Goal: Transaction & Acquisition: Book appointment/travel/reservation

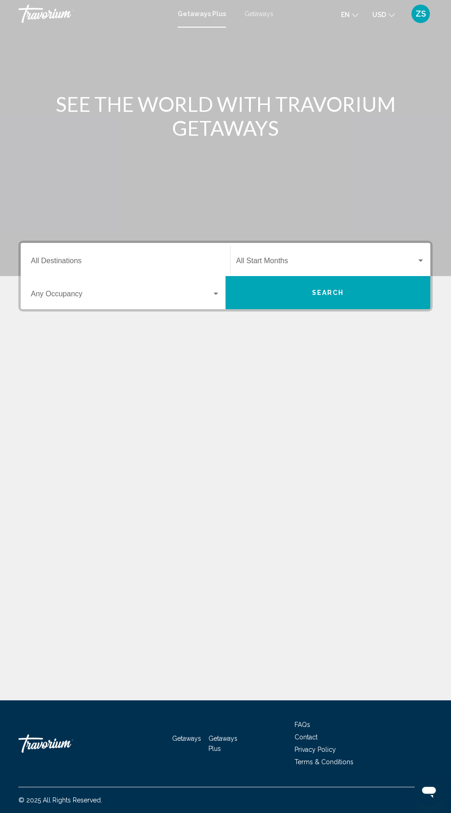
click at [257, 16] on span "Getaways" at bounding box center [258, 13] width 29 height 7
click at [93, 262] on input "Destination All Destinations" at bounding box center [125, 263] width 189 height 8
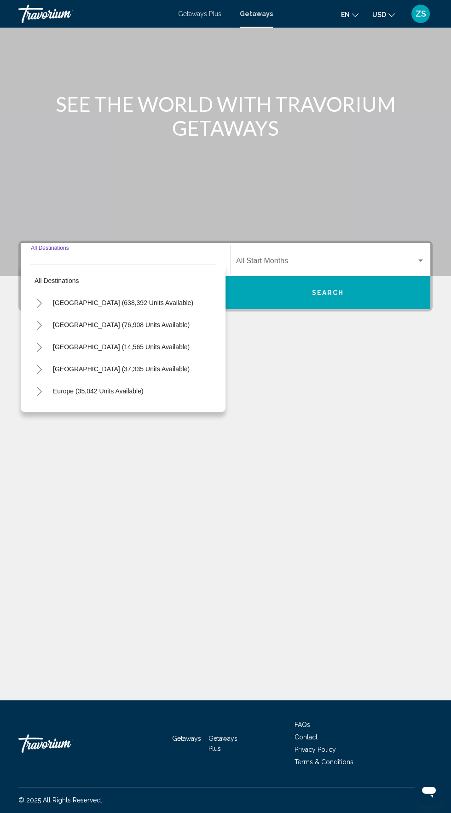
scroll to position [65, 0]
click at [132, 299] on span "[GEOGRAPHIC_DATA] (638,392 units available)" at bounding box center [123, 302] width 140 height 7
type input "**********"
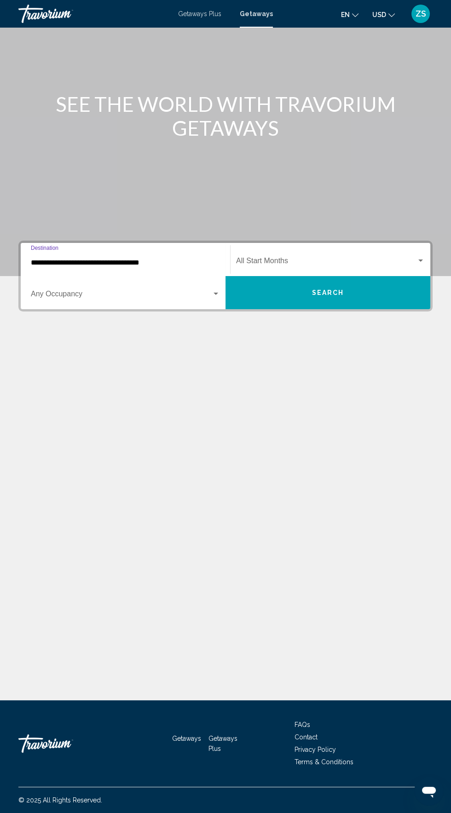
click at [139, 292] on span "Search widget" at bounding box center [121, 296] width 181 height 8
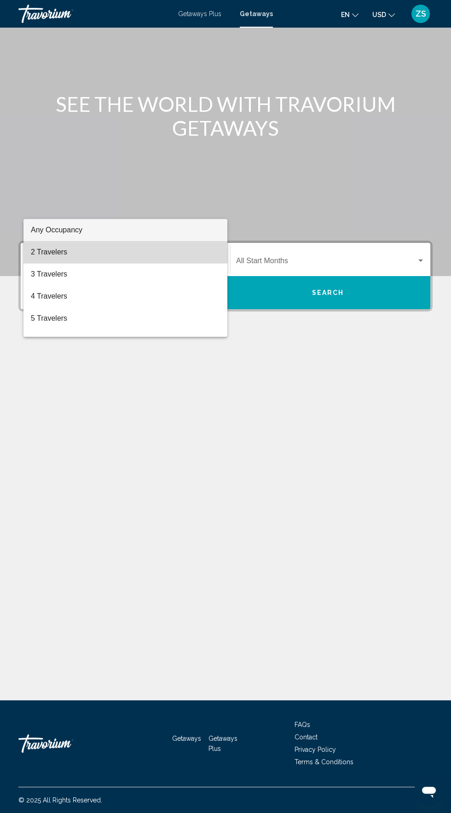
click at [58, 254] on span "2 Travelers" at bounding box center [125, 252] width 189 height 22
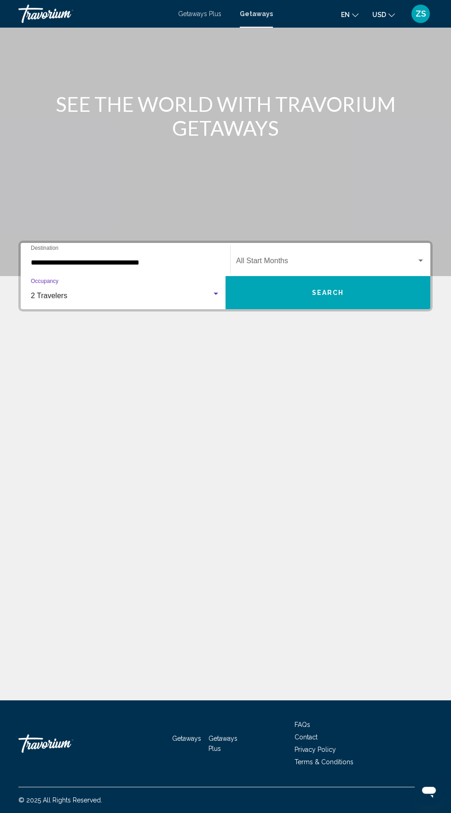
click at [318, 259] on span "Search widget" at bounding box center [326, 263] width 180 height 8
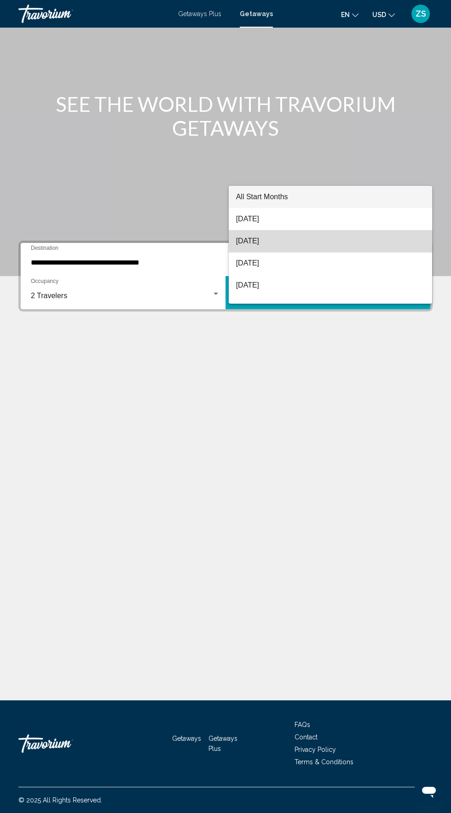
click at [285, 239] on span "[DATE]" at bounding box center [330, 241] width 189 height 22
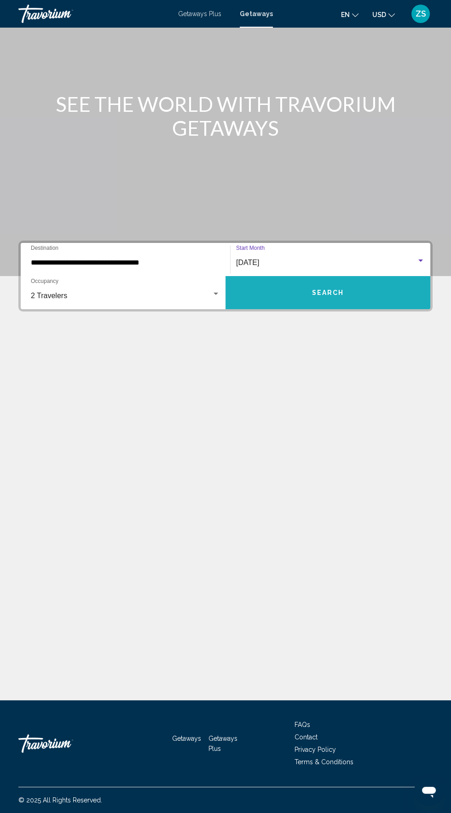
click at [330, 289] on span "Search" at bounding box center [328, 292] width 32 height 7
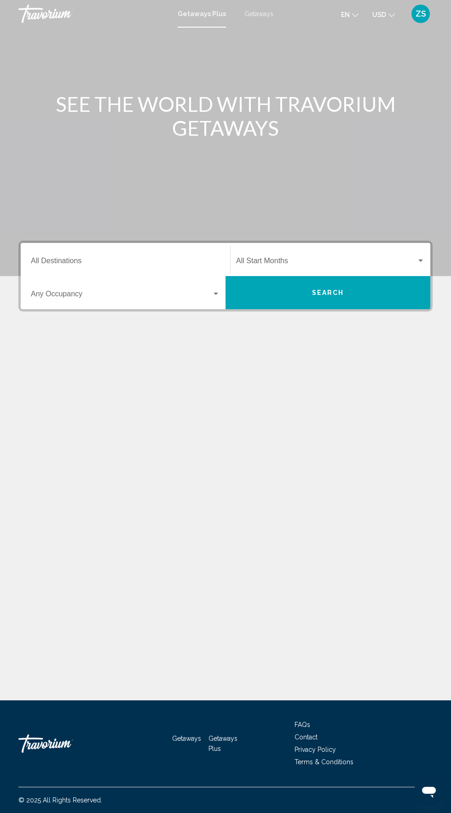
click at [96, 261] on input "Destination All Destinations" at bounding box center [125, 263] width 189 height 8
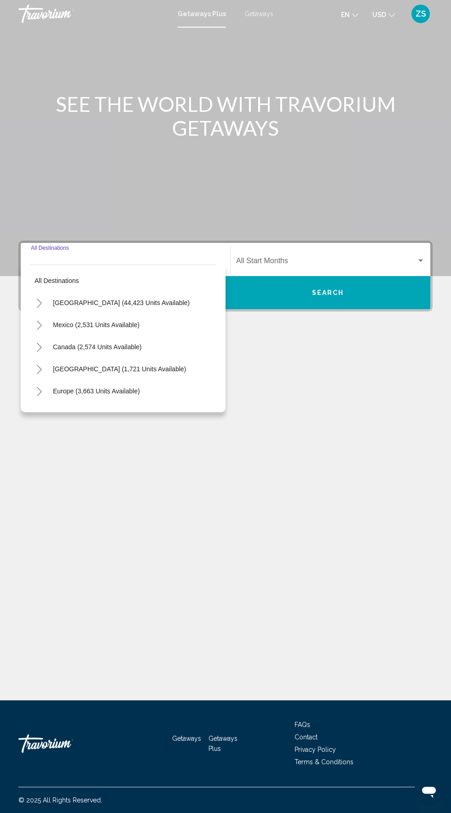
scroll to position [65, 0]
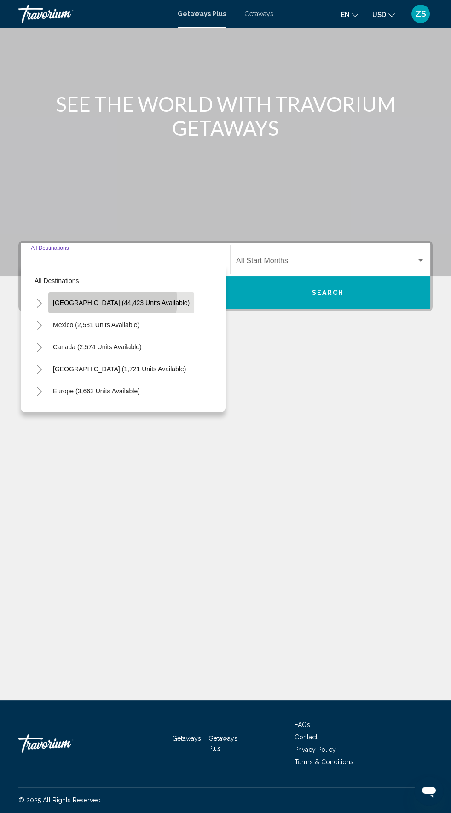
click at [112, 299] on span "United States (44,423 units available)" at bounding box center [121, 302] width 137 height 7
type input "**********"
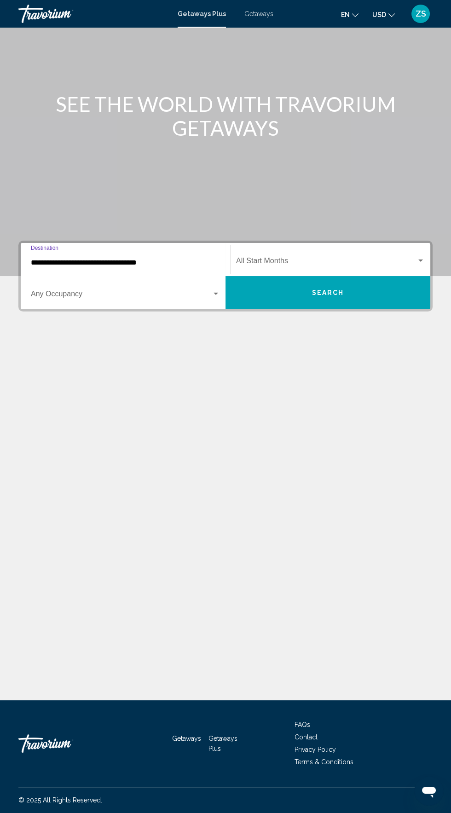
click at [126, 292] on span "Search widget" at bounding box center [121, 296] width 181 height 8
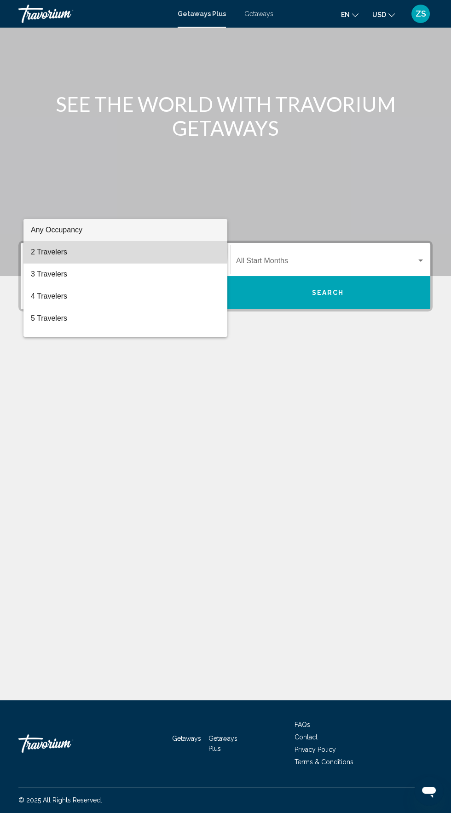
click at [83, 250] on span "2 Travelers" at bounding box center [125, 252] width 189 height 22
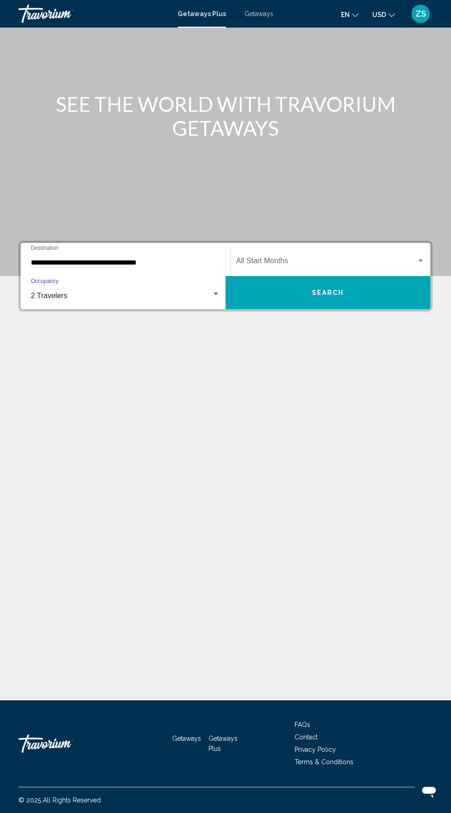
click at [326, 259] on span "Search widget" at bounding box center [326, 263] width 180 height 8
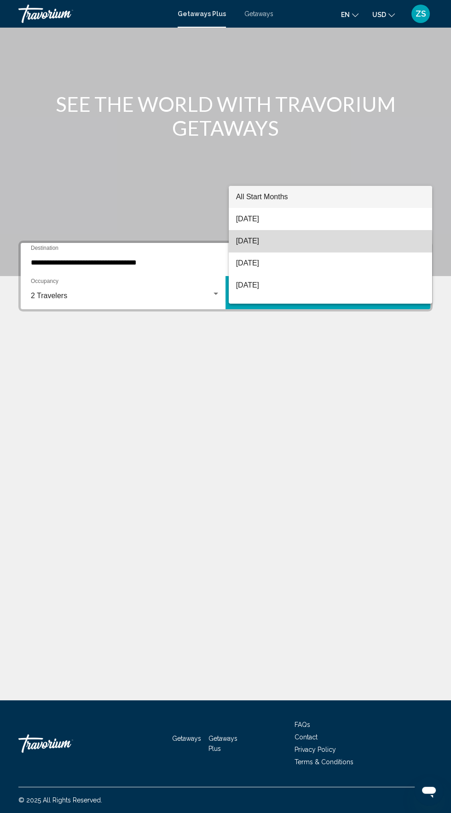
click at [289, 242] on span "[DATE]" at bounding box center [330, 241] width 189 height 22
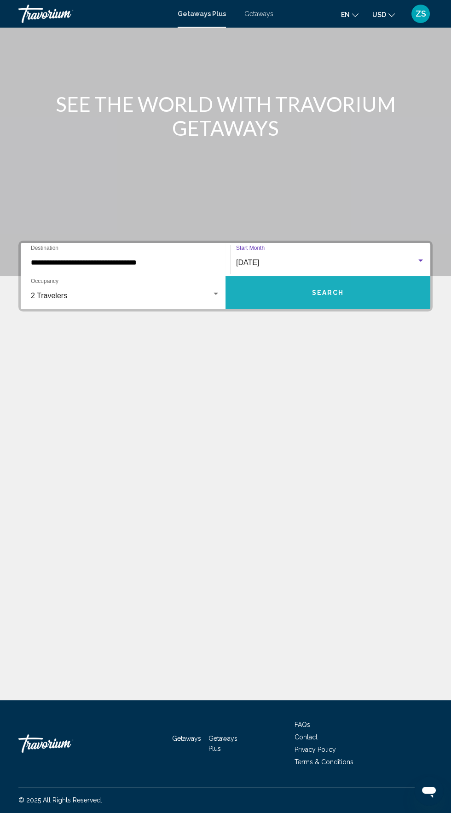
click at [338, 289] on span "Search" at bounding box center [328, 292] width 32 height 7
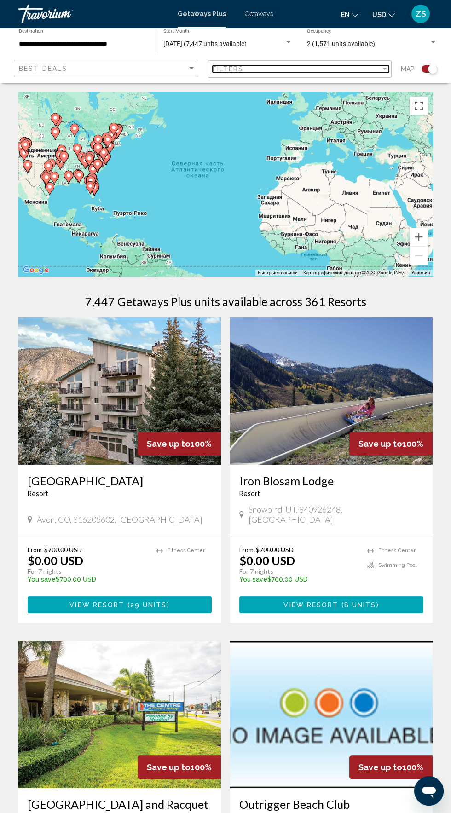
click at [334, 70] on div "Filters" at bounding box center [297, 68] width 168 height 7
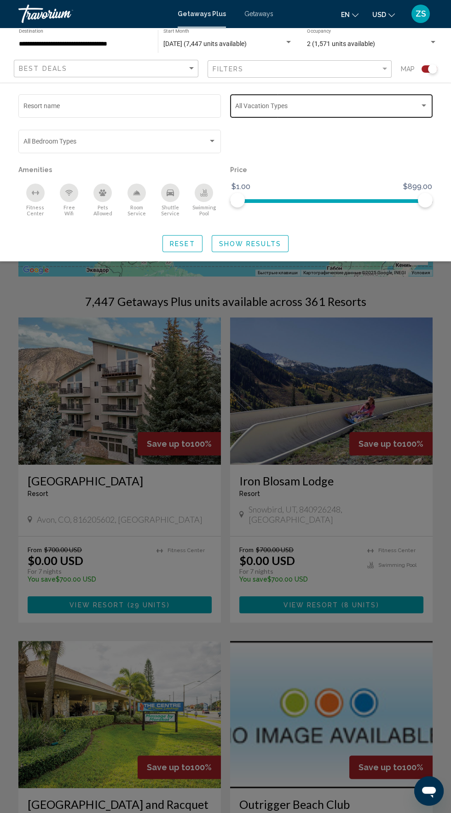
click at [317, 104] on span "Search widget" at bounding box center [327, 107] width 185 height 7
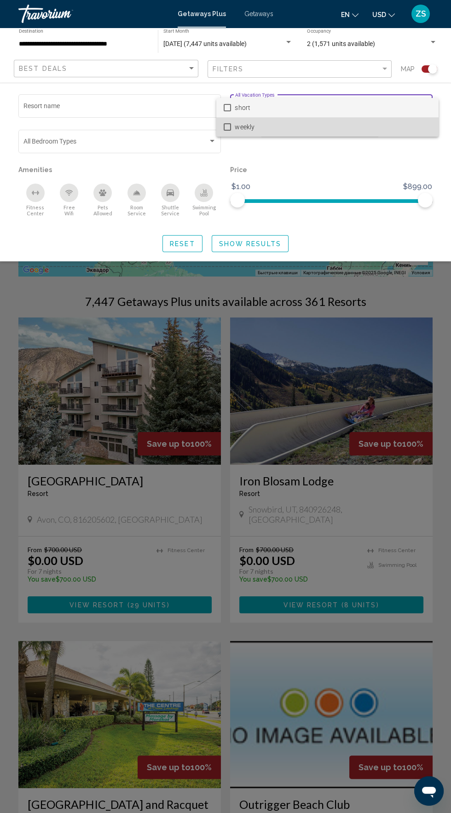
click at [291, 129] on span "weekly" at bounding box center [333, 126] width 197 height 19
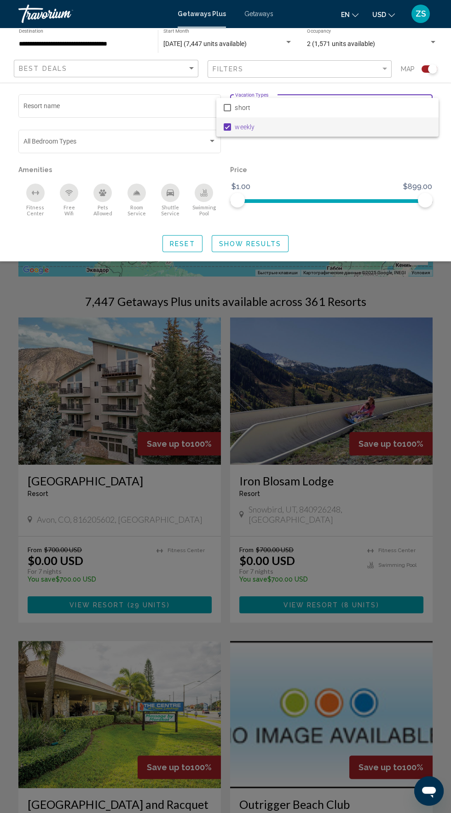
click at [271, 244] on div at bounding box center [225, 406] width 451 height 813
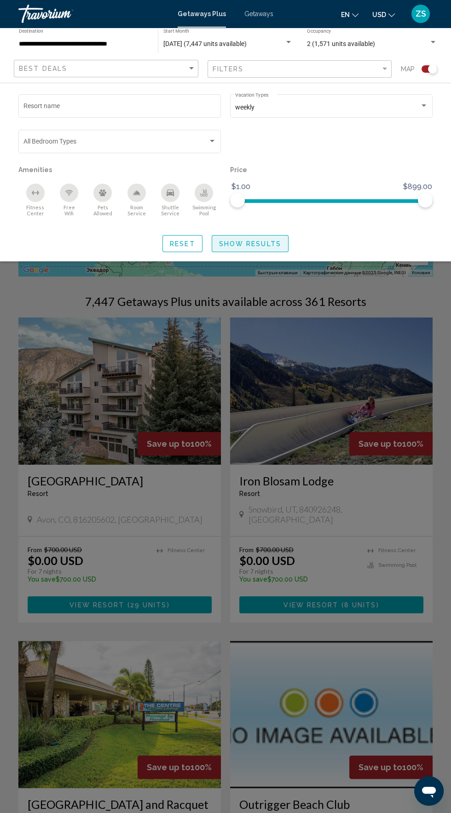
click at [255, 247] on span "Show Results" at bounding box center [250, 243] width 62 height 7
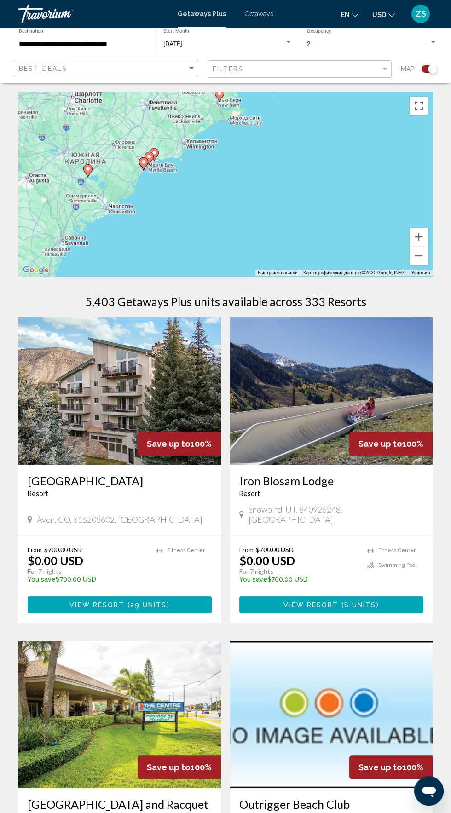
click at [131, 165] on div "Чтобы активировать перетаскивание с помощью клавиатуры, нажмите Alt + Ввод. Пос…" at bounding box center [225, 184] width 414 height 184
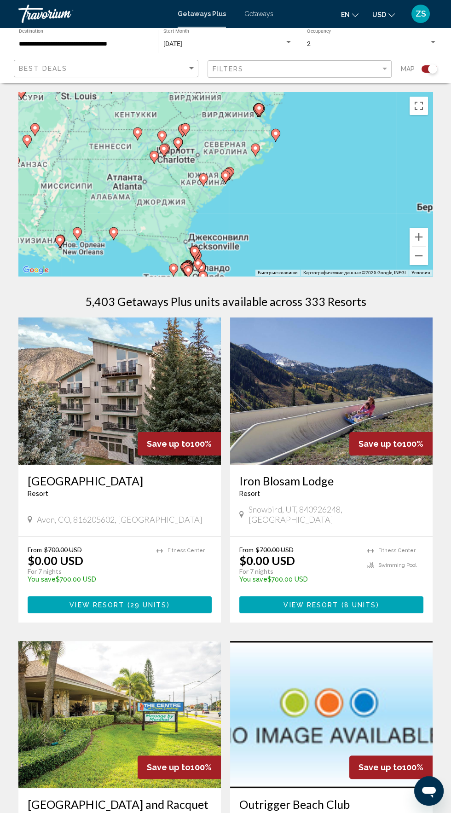
click at [224, 175] on image "Main content" at bounding box center [226, 176] width 6 height 6
type input "**********"
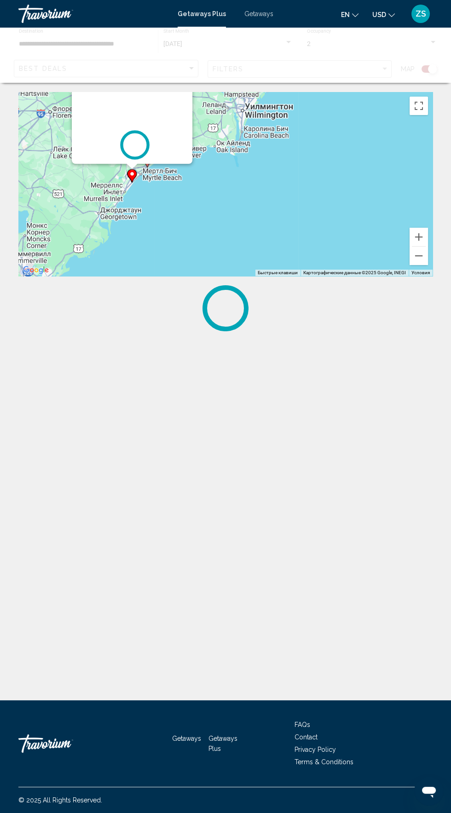
click at [149, 174] on div "Чтобы активировать перетаскивание с помощью клавиатуры, нажмите Alt + Ввод. Пос…" at bounding box center [225, 184] width 414 height 184
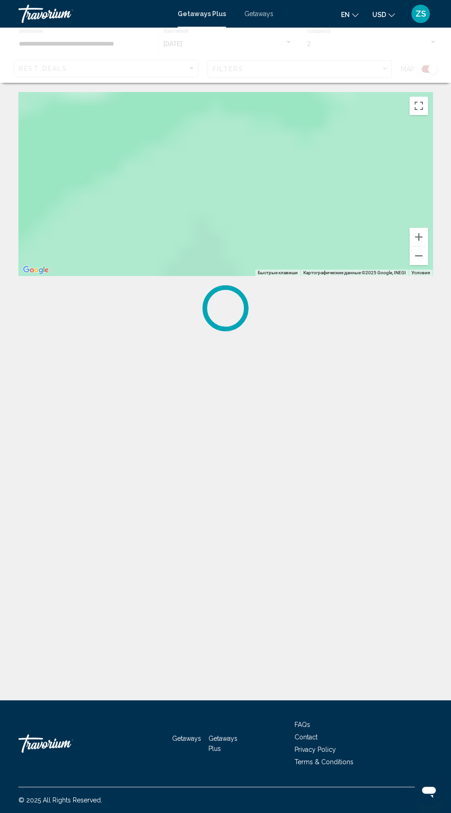
click at [333, 208] on div "Чтобы активировать перетаскивание с помощью клавиатуры, нажмите Alt + Ввод. Пос…" at bounding box center [225, 184] width 414 height 184
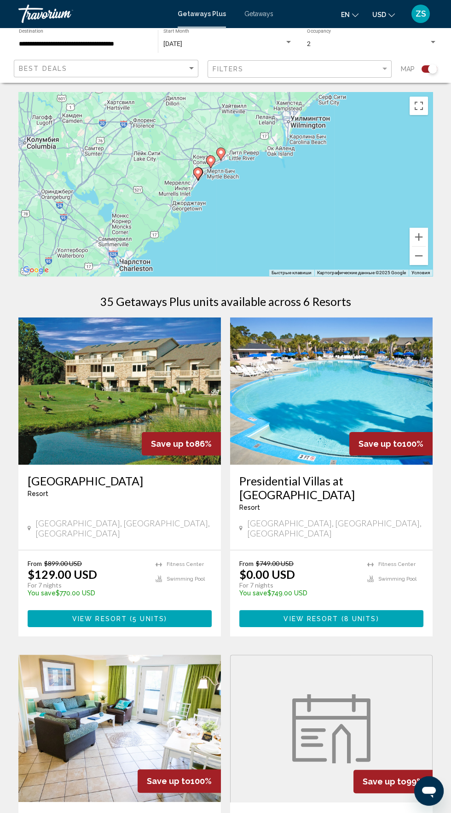
click at [225, 156] on icon "Main content" at bounding box center [221, 154] width 8 height 12
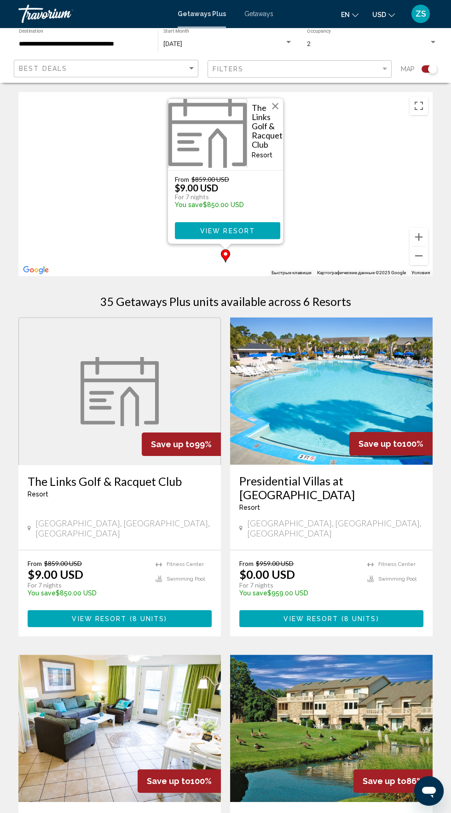
click at [260, 12] on span "Getaways" at bounding box center [258, 13] width 29 height 7
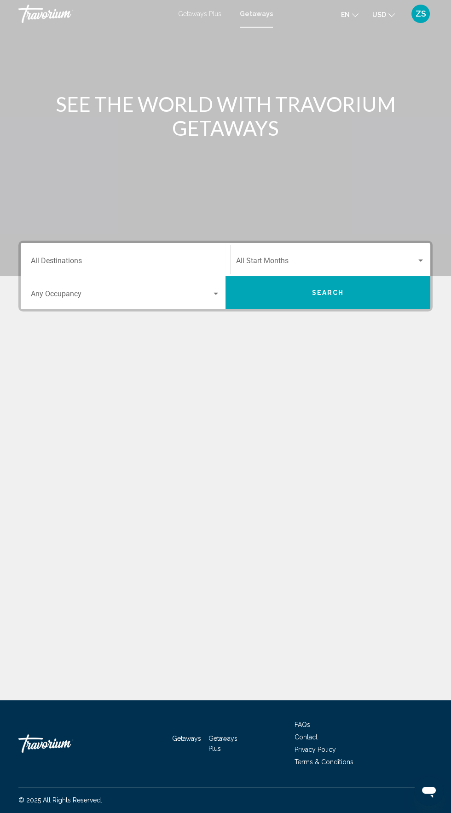
click at [127, 262] on input "Destination All Destinations" at bounding box center [125, 263] width 189 height 8
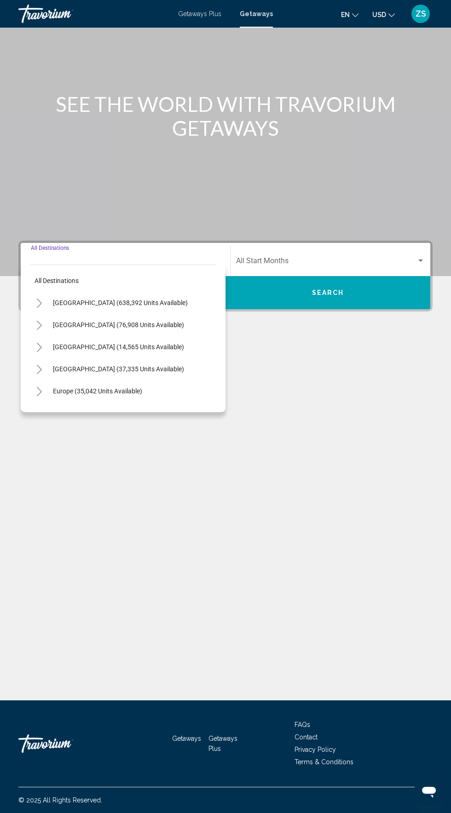
scroll to position [65, 0]
click at [148, 299] on span "[GEOGRAPHIC_DATA] (638,392 units available)" at bounding box center [120, 302] width 135 height 7
type input "**********"
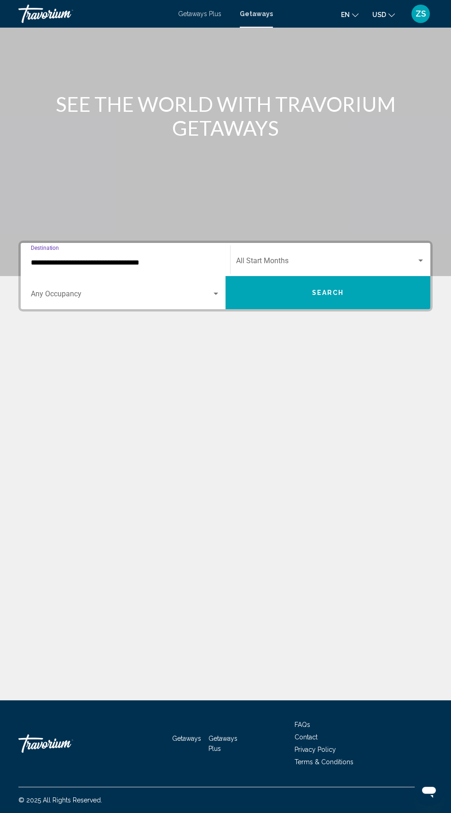
click at [177, 292] on span "Search widget" at bounding box center [121, 296] width 181 height 8
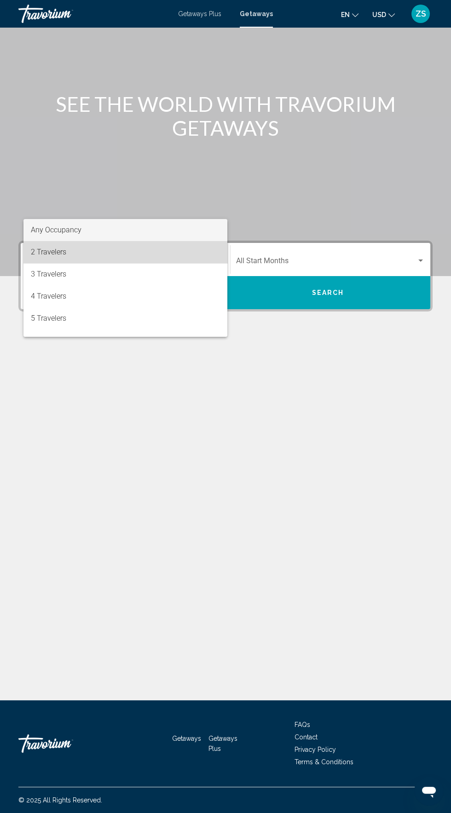
click at [99, 255] on span "2 Travelers" at bounding box center [125, 252] width 189 height 22
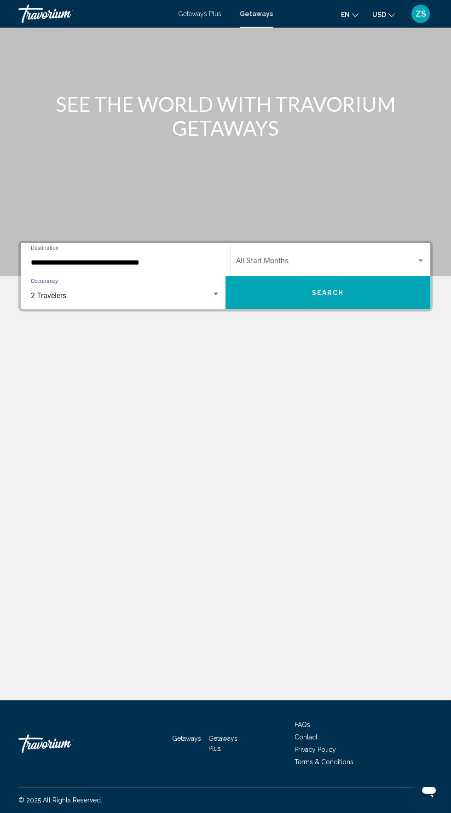
click at [341, 259] on span "Search widget" at bounding box center [326, 263] width 180 height 8
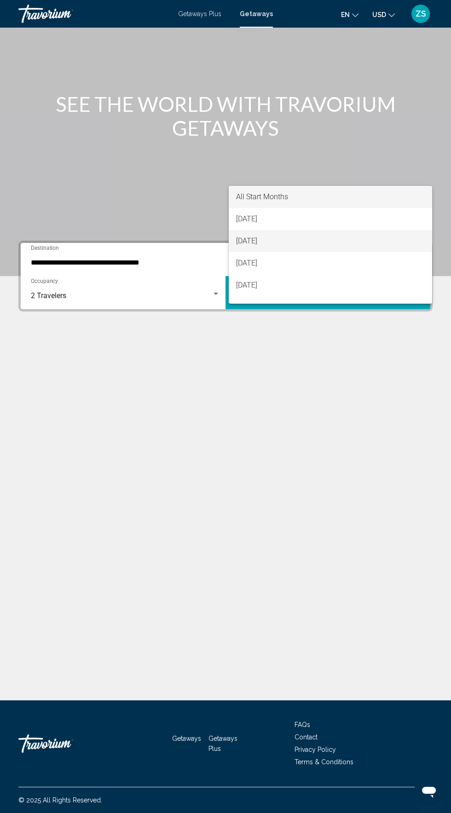
click at [291, 240] on span "[DATE]" at bounding box center [330, 241] width 189 height 22
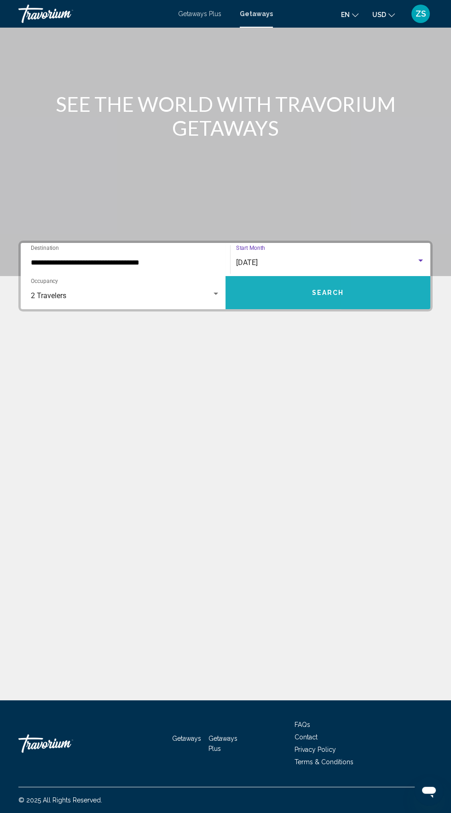
click at [372, 276] on button "Search" at bounding box center [327, 292] width 205 height 33
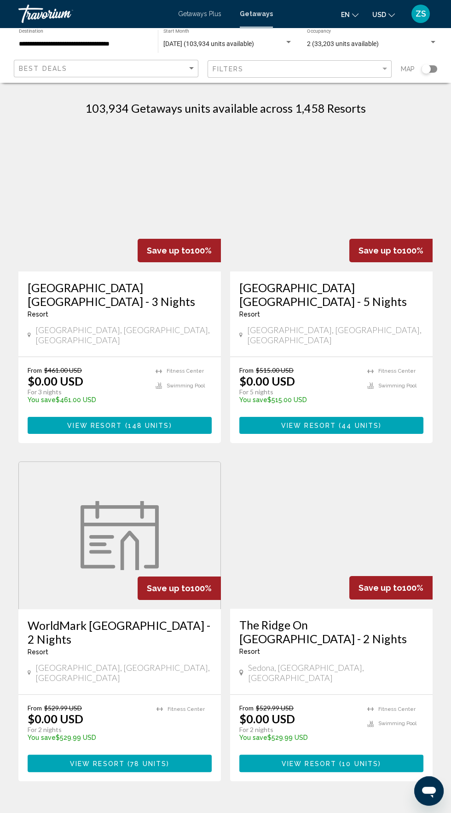
click at [429, 69] on div "Search widget" at bounding box center [426, 68] width 9 height 9
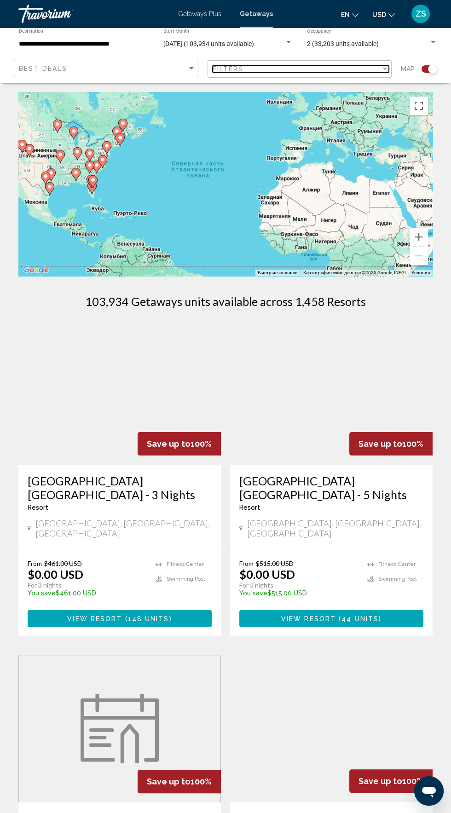
click at [292, 69] on div "Filters" at bounding box center [297, 68] width 168 height 7
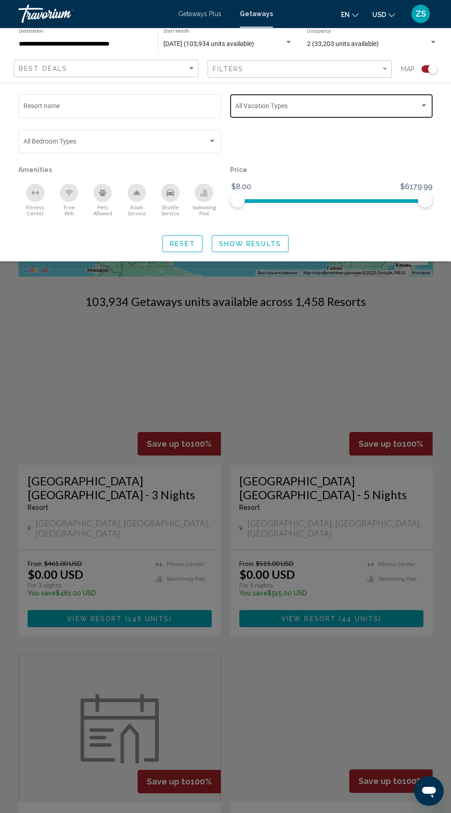
click at [293, 111] on span "Search widget" at bounding box center [327, 107] width 185 height 7
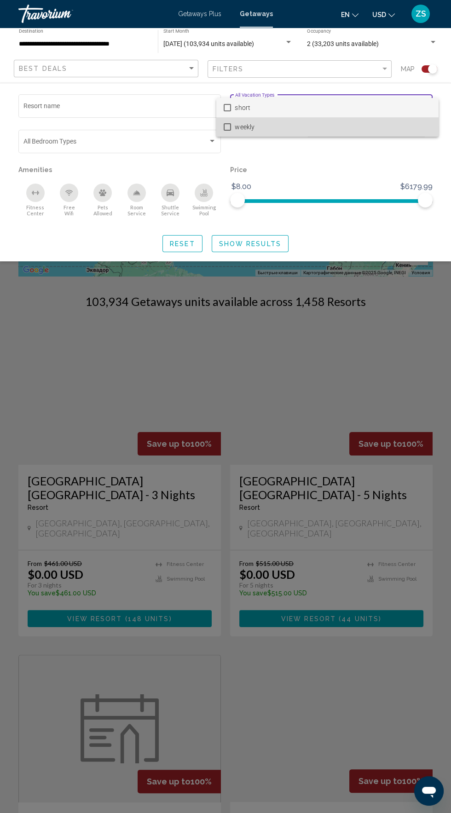
click at [256, 129] on span "weekly" at bounding box center [333, 126] width 197 height 19
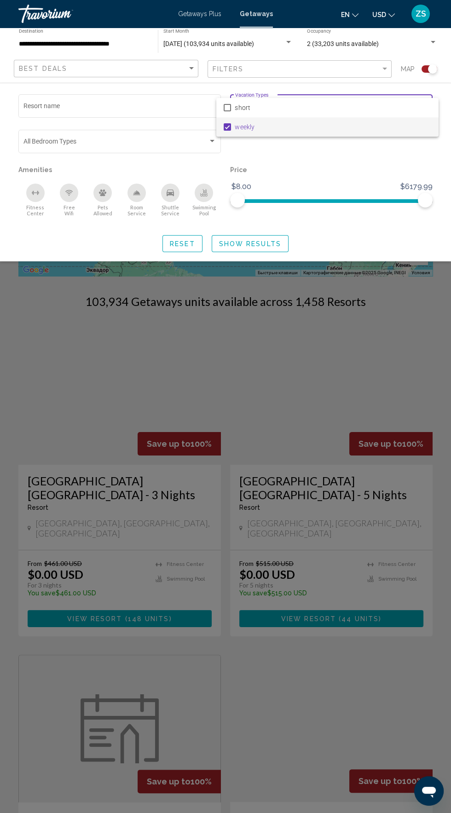
click at [266, 243] on div at bounding box center [225, 406] width 451 height 813
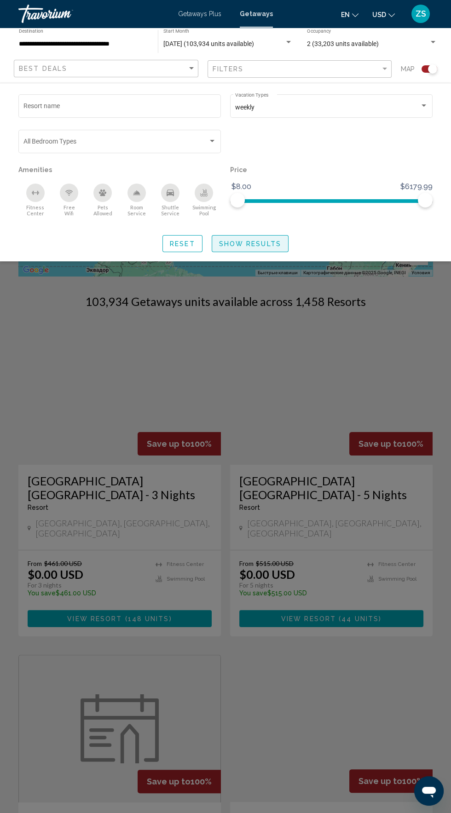
click at [266, 247] on span "Show Results" at bounding box center [250, 243] width 62 height 7
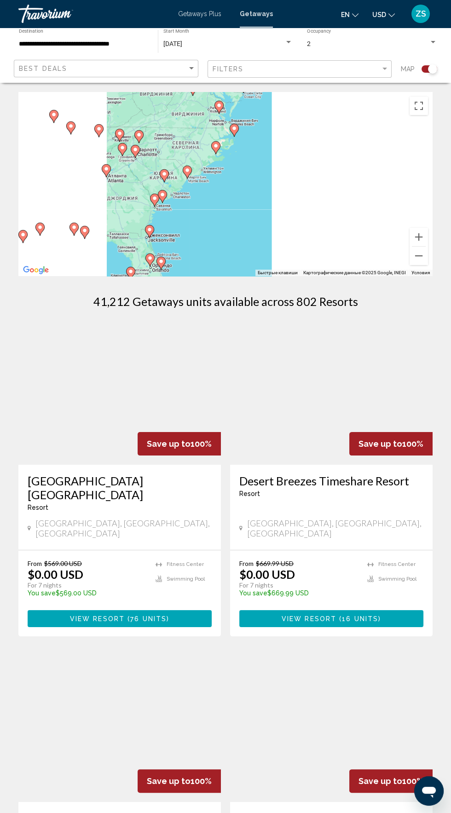
click at [129, 169] on div "Чтобы активировать перетаскивание с помощью клавиатуры, нажмите Alt + Ввод. Пос…" at bounding box center [225, 184] width 414 height 184
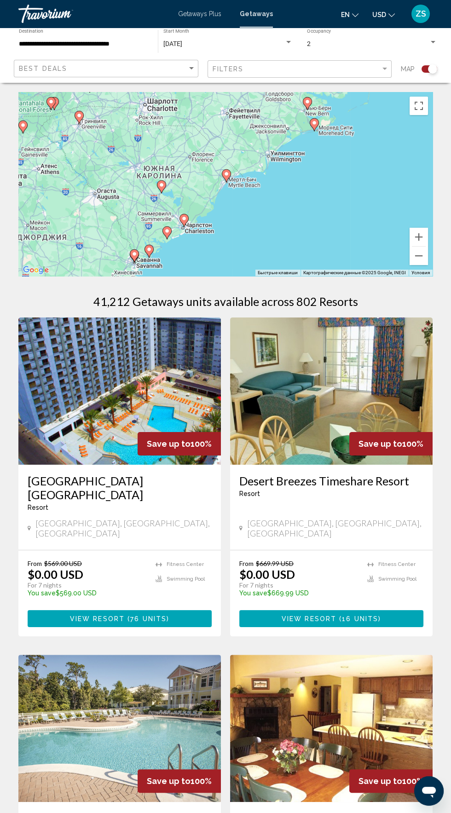
type input "**********"
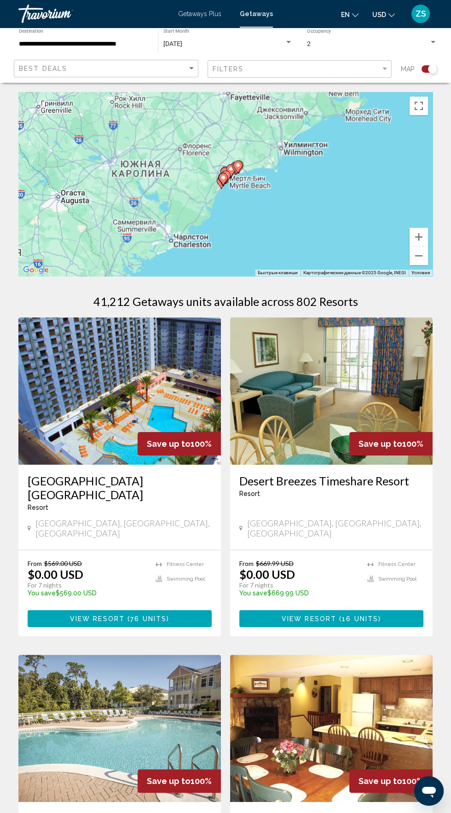
click at [227, 180] on icon "Main content" at bounding box center [226, 177] width 8 height 12
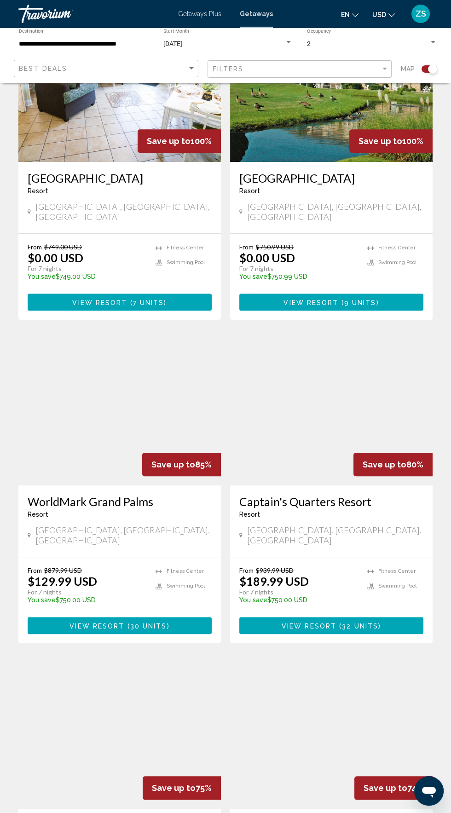
scroll to position [956, 0]
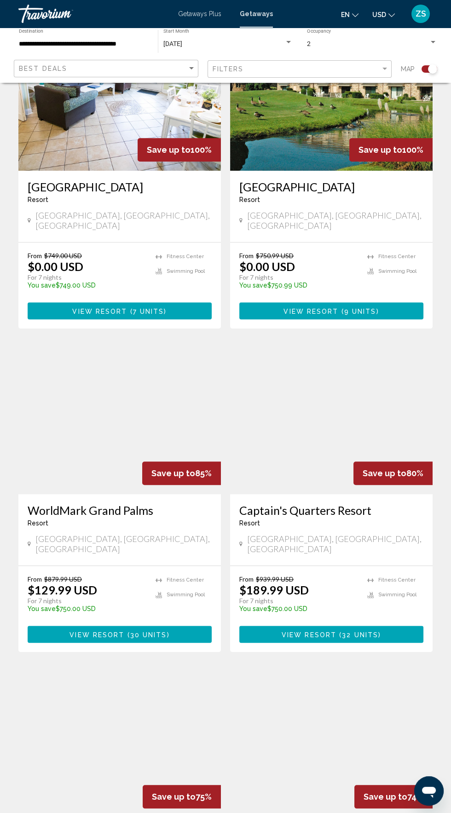
click at [317, 503] on h3 "Captain's Quarters Resort" at bounding box center [331, 510] width 184 height 14
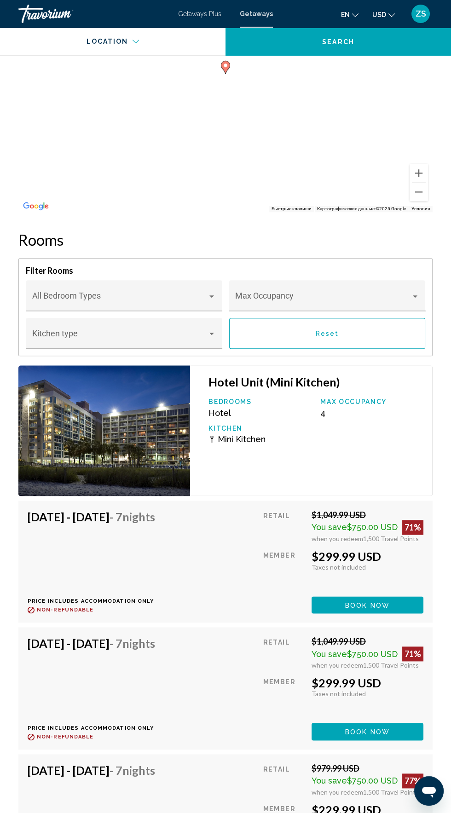
scroll to position [1458, 0]
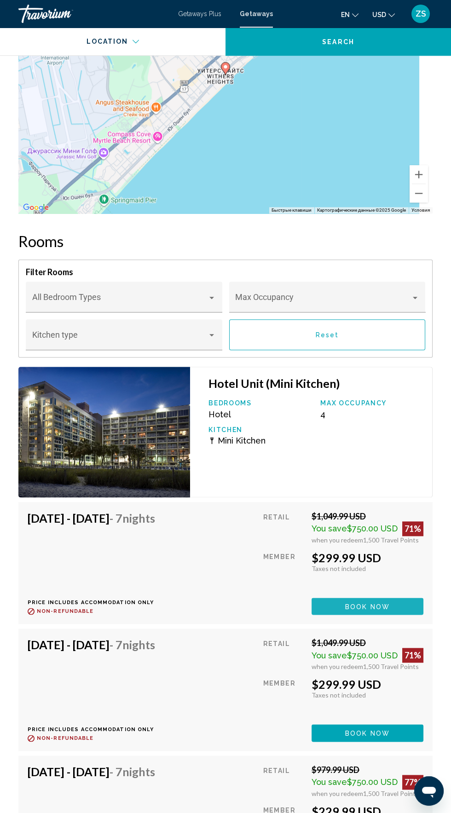
click at [379, 603] on span "Book now" at bounding box center [367, 606] width 45 height 7
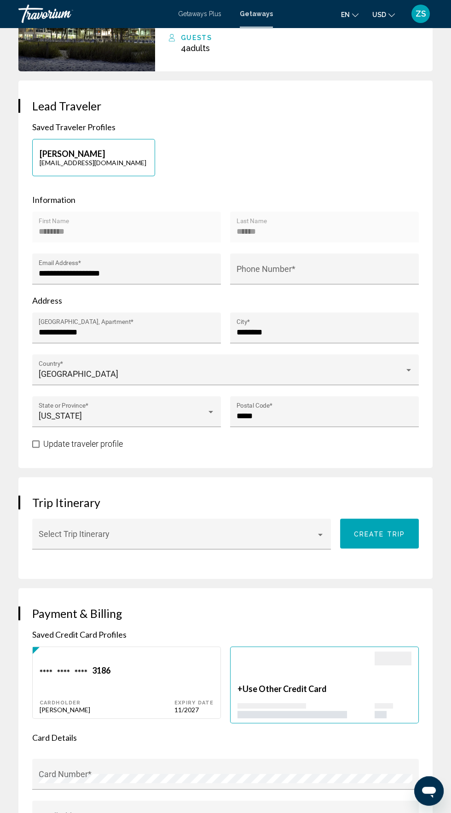
scroll to position [356, 0]
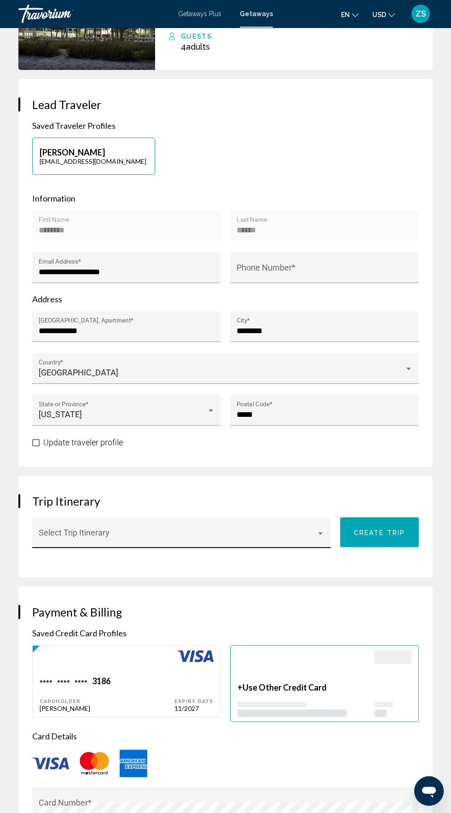
click at [306, 532] on span "Main content" at bounding box center [178, 536] width 278 height 9
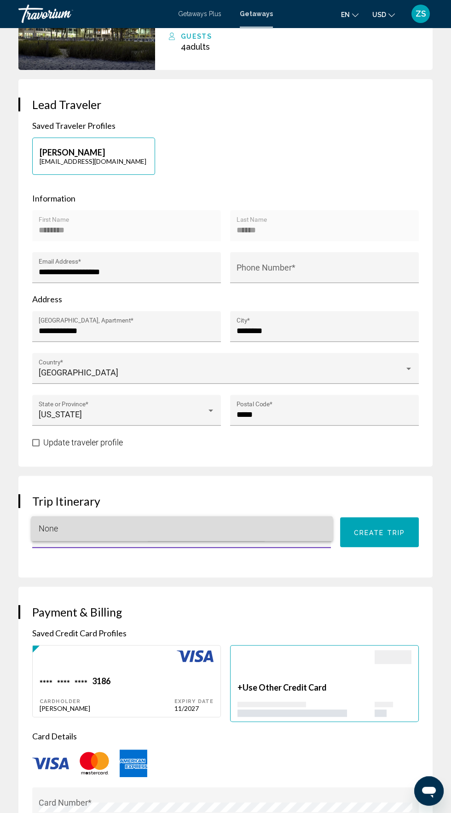
click at [280, 535] on span "None" at bounding box center [182, 528] width 287 height 25
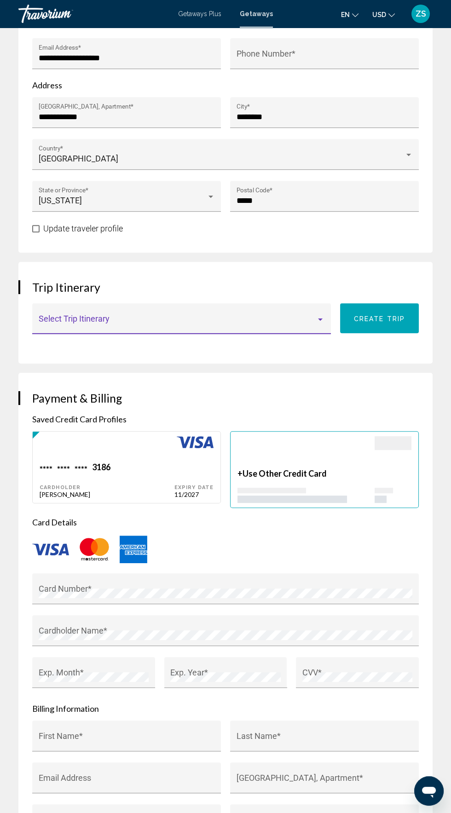
scroll to position [571, 0]
click at [148, 462] on div "**** **** **** 3186" at bounding box center [107, 468] width 135 height 12
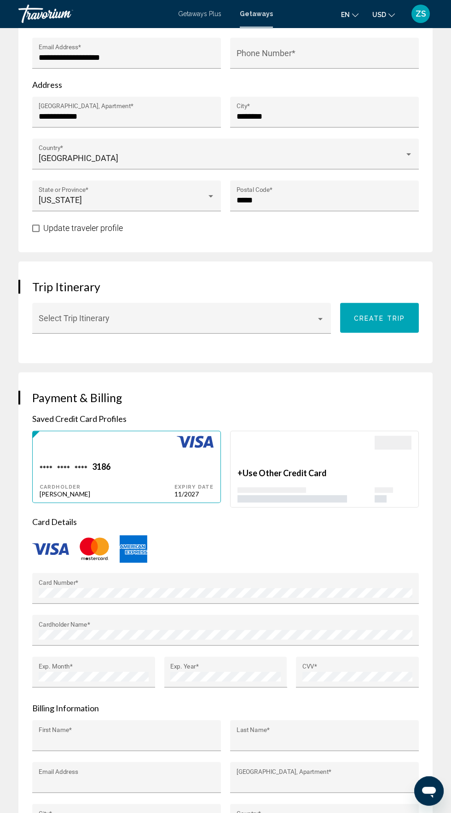
type input "********"
type input "******"
type input "**********"
type input "********"
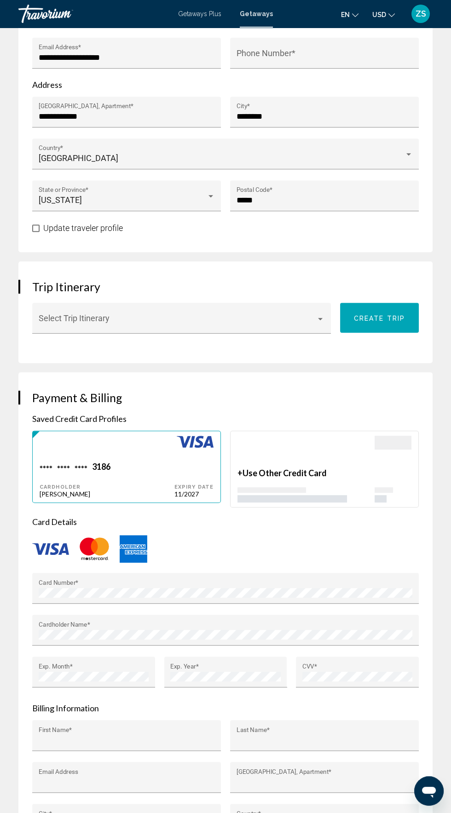
type input "*****"
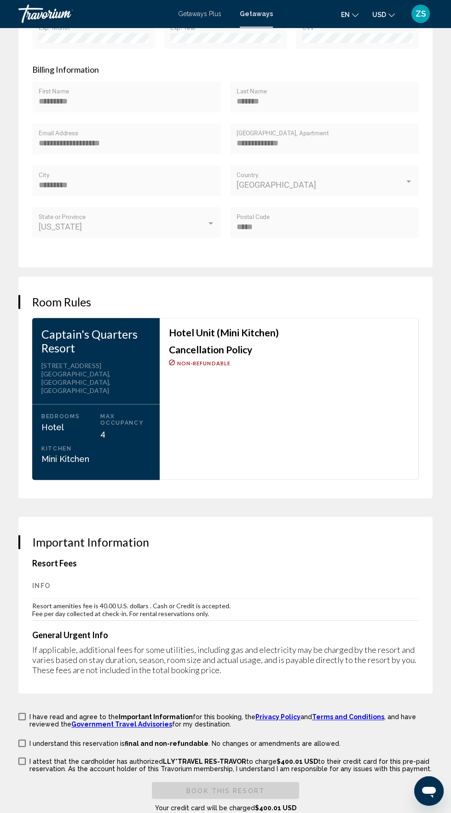
scroll to position [1210, 0]
click at [18, 712] on span "Main content" at bounding box center [21, 715] width 7 height 7
click at [21, 739] on span "Main content" at bounding box center [21, 742] width 7 height 7
click at [22, 757] on span "Main content" at bounding box center [21, 760] width 7 height 7
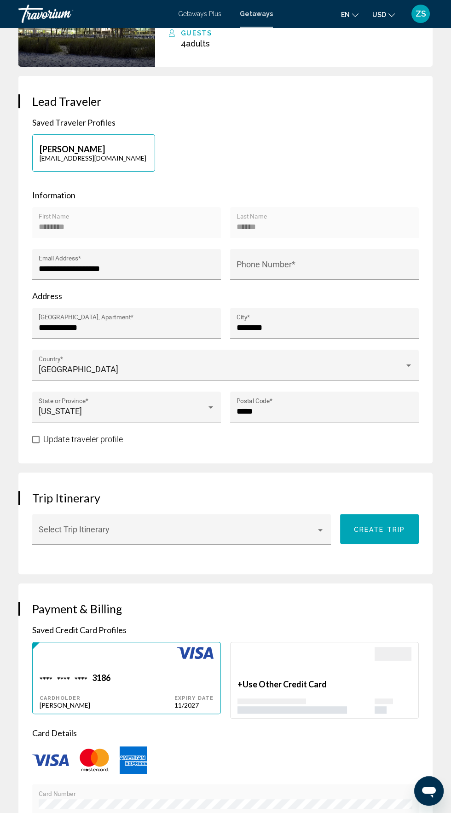
scroll to position [359, 0]
click at [280, 265] on input "Phone Number *" at bounding box center [325, 269] width 176 height 9
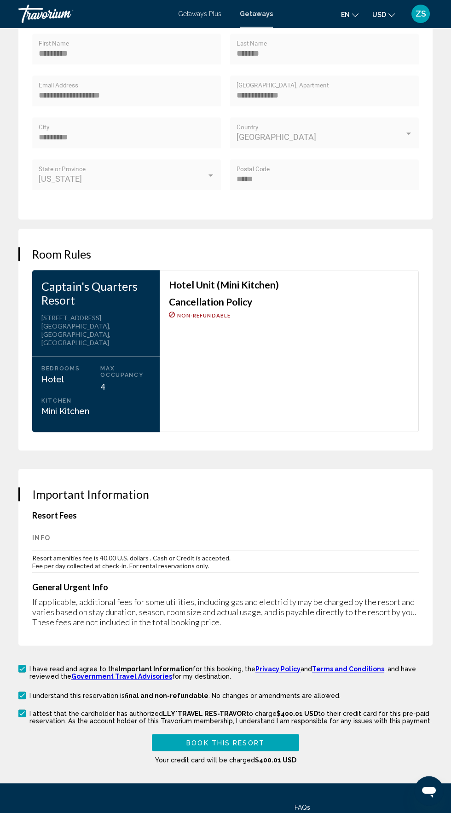
scroll to position [1315, 0]
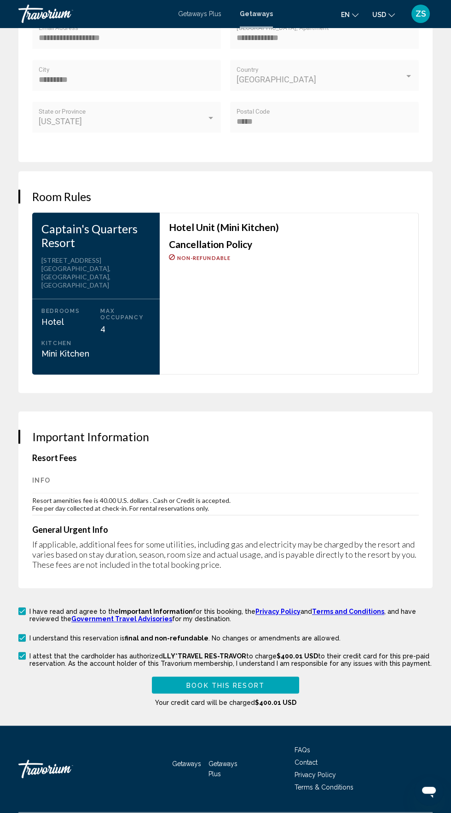
type input "**********"
click at [266, 676] on button "Book this Resort" at bounding box center [225, 684] width 147 height 17
